Goal: Use online tool/utility: Utilize a website feature to perform a specific function

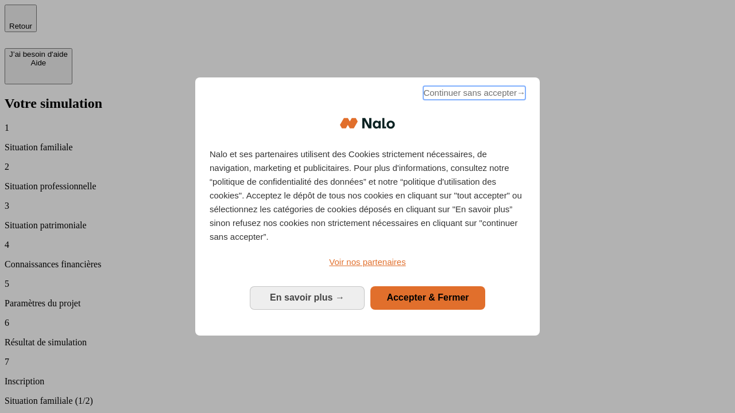
click at [473, 95] on span "Continuer sans accepter →" at bounding box center [474, 93] width 102 height 14
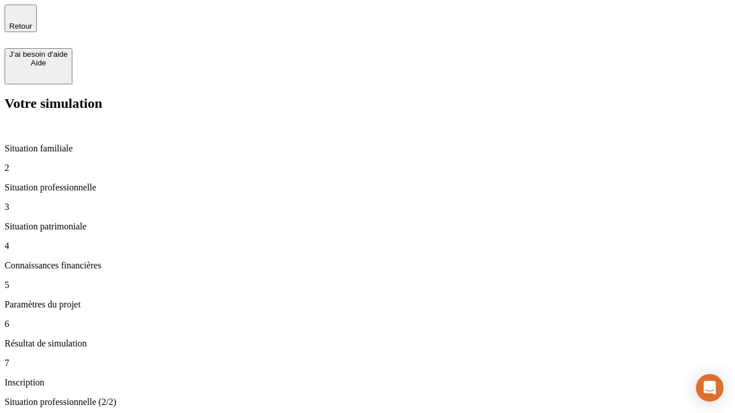
type input "70 000"
type input "1 000"
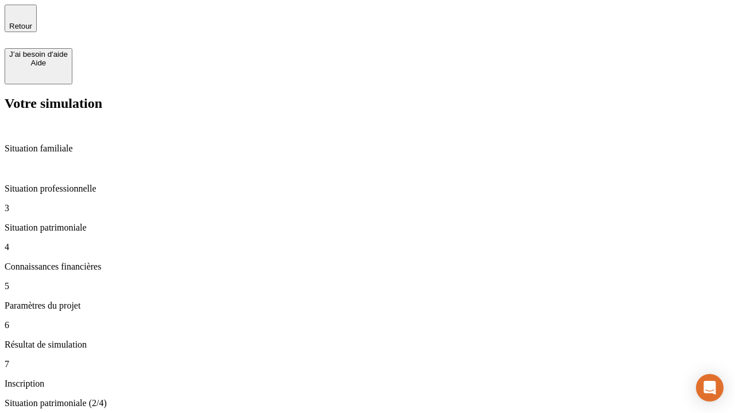
type input "800"
type input "6"
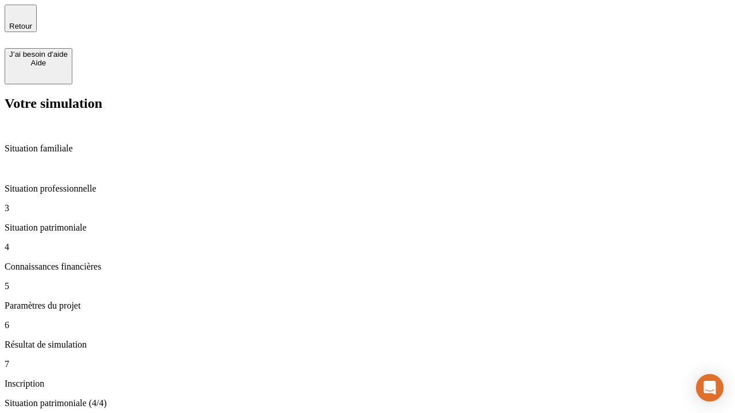
type input "400"
type input "3"
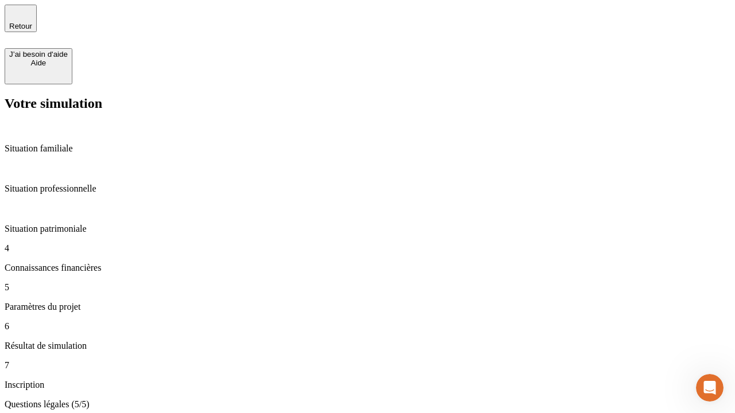
type input "35"
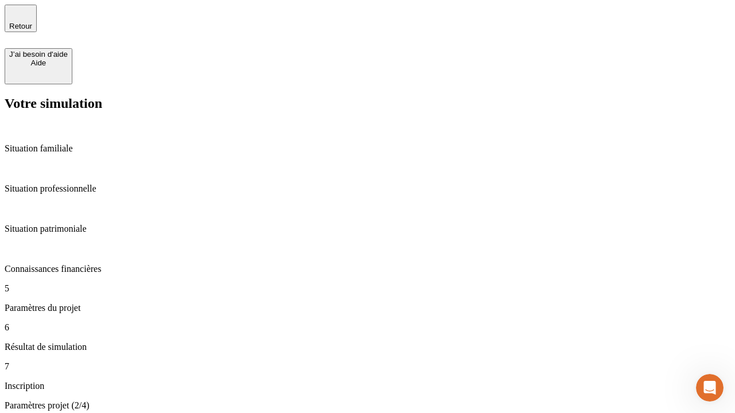
type input "500"
type input "640"
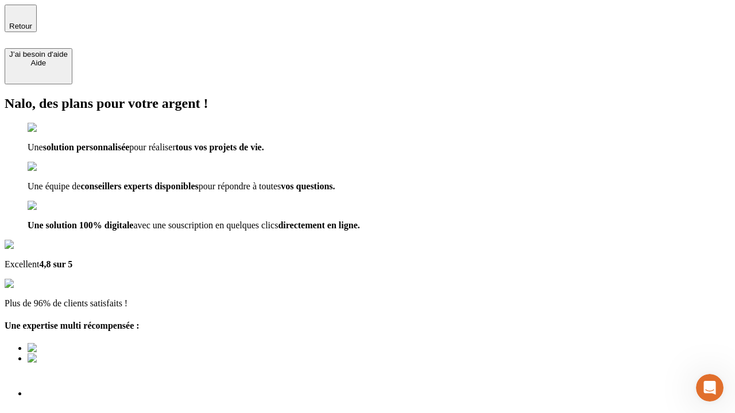
type input "[EMAIL_ADDRESS][DOMAIN_NAME]"
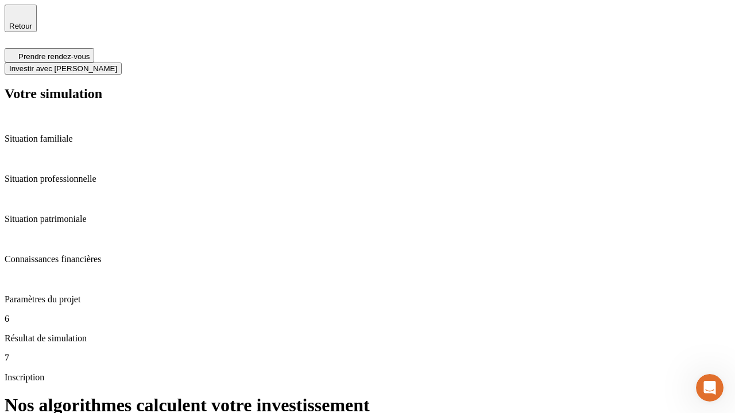
click at [117, 64] on span "Investir avec [PERSON_NAME]" at bounding box center [63, 68] width 108 height 9
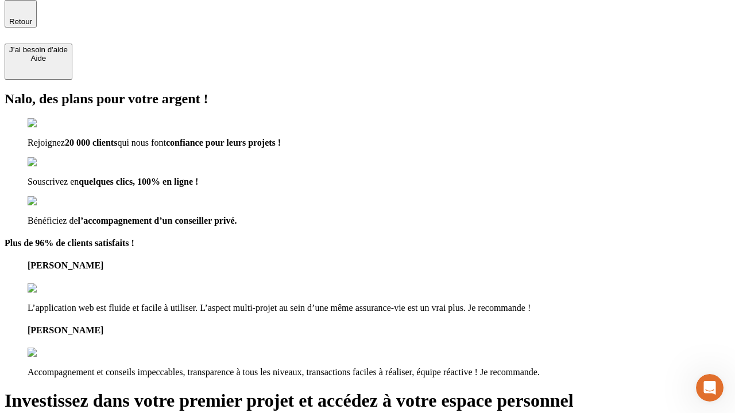
scroll to position [3, 0]
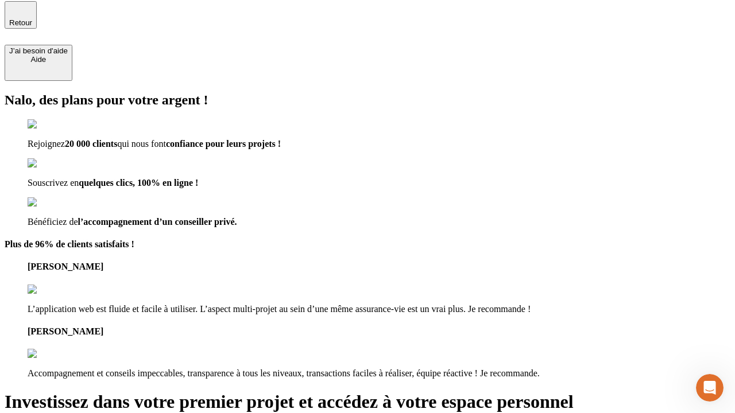
type input "abc"
